Goal: Transaction & Acquisition: Book appointment/travel/reservation

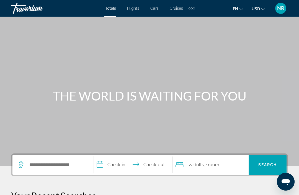
click at [133, 7] on span "Flights" at bounding box center [133, 8] width 12 height 4
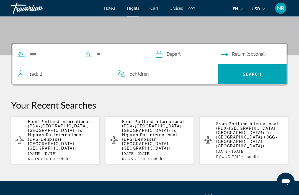
click at [34, 75] on span "Adult" at bounding box center [37, 74] width 11 height 5
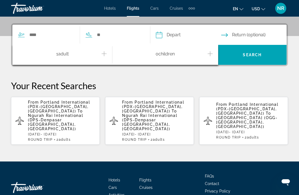
scroll to position [132, 0]
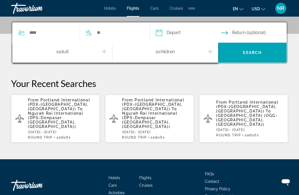
click at [104, 53] on icon "Increment adults" at bounding box center [104, 51] width 5 height 7
click at [40, 32] on input "Search widget" at bounding box center [51, 33] width 45 height 8
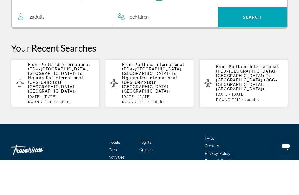
click at [39, 111] on span "Ngurah Rai International (DPS-Denpasar [GEOGRAPHIC_DATA], [GEOGRAPHIC_DATA])" at bounding box center [55, 120] width 55 height 18
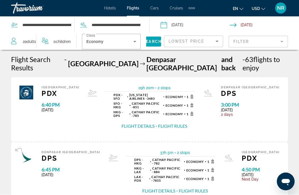
scroll to position [0, 0]
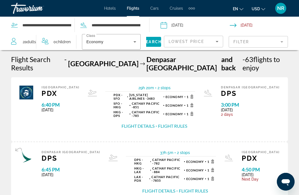
click at [176, 22] on input "Depart date: Oct 11, 2025" at bounding box center [194, 26] width 71 height 18
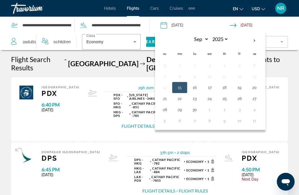
click at [255, 38] on th "Next month" at bounding box center [254, 41] width 15 height 12
select select "*"
click at [163, 84] on button "12" at bounding box center [164, 88] width 9 height 8
type input "**********"
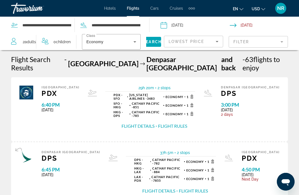
click at [30, 142] on div "Denpasar Bali DPS 6:45 PM [DATE] 37h 5m 2 stops 2 stops DPS - HKG Cathay Pacifi…" at bounding box center [149, 174] width 277 height 64
click at [178, 28] on input "Depart date: Oct 11, 2025" at bounding box center [194, 26] width 71 height 18
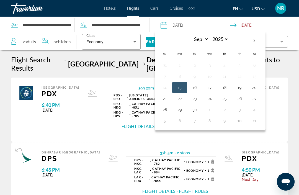
click at [254, 40] on th "Next month" at bounding box center [254, 41] width 15 height 12
select select "*"
click at [165, 86] on button "12" at bounding box center [164, 88] width 9 height 8
type input "**********"
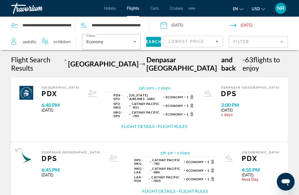
click at [150, 40] on span "Search" at bounding box center [152, 42] width 19 height 4
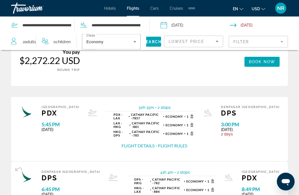
scroll to position [911, 0]
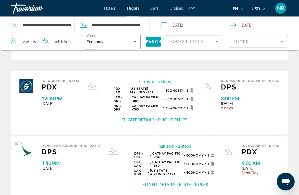
scroll to position [893, 0]
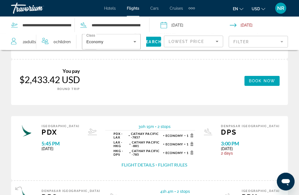
scroll to position [895, 0]
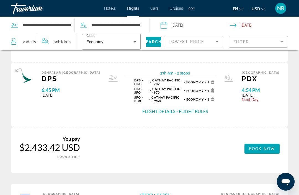
scroll to position [956, 0]
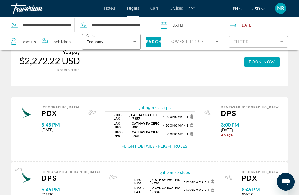
scroll to position [911, 0]
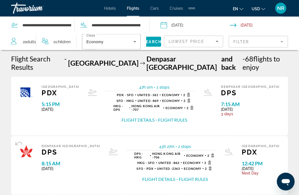
scroll to position [1, 0]
click at [280, 39] on mat-form-field "Filter" at bounding box center [258, 42] width 59 height 12
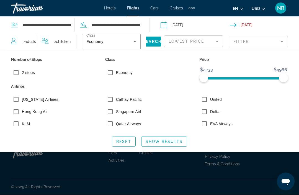
click at [157, 141] on span "Show Results" at bounding box center [164, 141] width 37 height 4
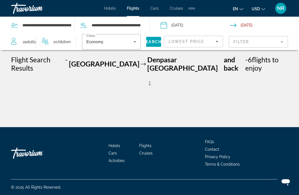
click at [158, 64] on div "Flight Search Results - [GEOGRAPHIC_DATA] [GEOGRAPHIC_DATA] and back - 6 flight…" at bounding box center [149, 71] width 277 height 33
click at [149, 65] on div "Flight Search Results - [GEOGRAPHIC_DATA] [GEOGRAPHIC_DATA] and back - 6 flight…" at bounding box center [149, 71] width 277 height 33
click at [150, 60] on span "Denpasar [GEOGRAPHIC_DATA]" at bounding box center [184, 63] width 75 height 17
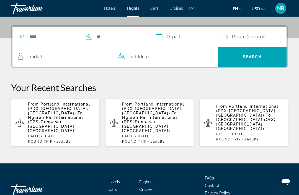
scroll to position [132, 0]
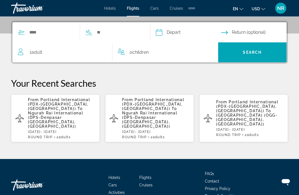
click at [38, 112] on span "Ngurah Rai International (DPS-Denpasar [GEOGRAPHIC_DATA], [GEOGRAPHIC_DATA])" at bounding box center [55, 120] width 55 height 18
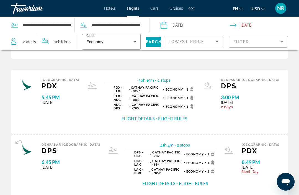
scroll to position [942, 0]
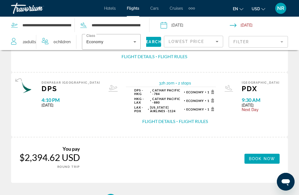
scroll to position [955, 0]
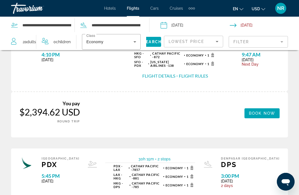
scroll to position [673, 0]
click at [146, 194] on button "Flight Details" at bounding box center [138, 197] width 33 height 6
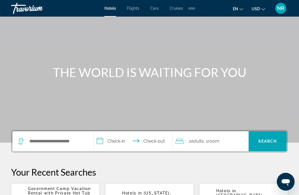
scroll to position [22, 0]
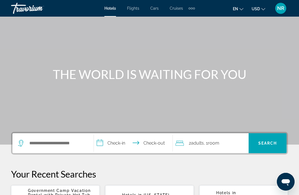
click at [130, 7] on span "Flights" at bounding box center [133, 8] width 12 height 4
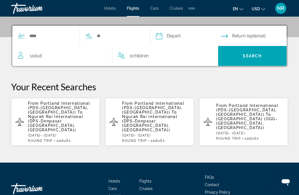
scroll to position [132, 0]
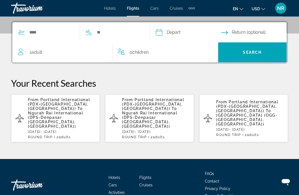
click at [42, 111] on span "Ngurah Rai International (DPS-Denpasar [GEOGRAPHIC_DATA], [GEOGRAPHIC_DATA])" at bounding box center [55, 120] width 55 height 18
